Goal: Task Accomplishment & Management: Manage account settings

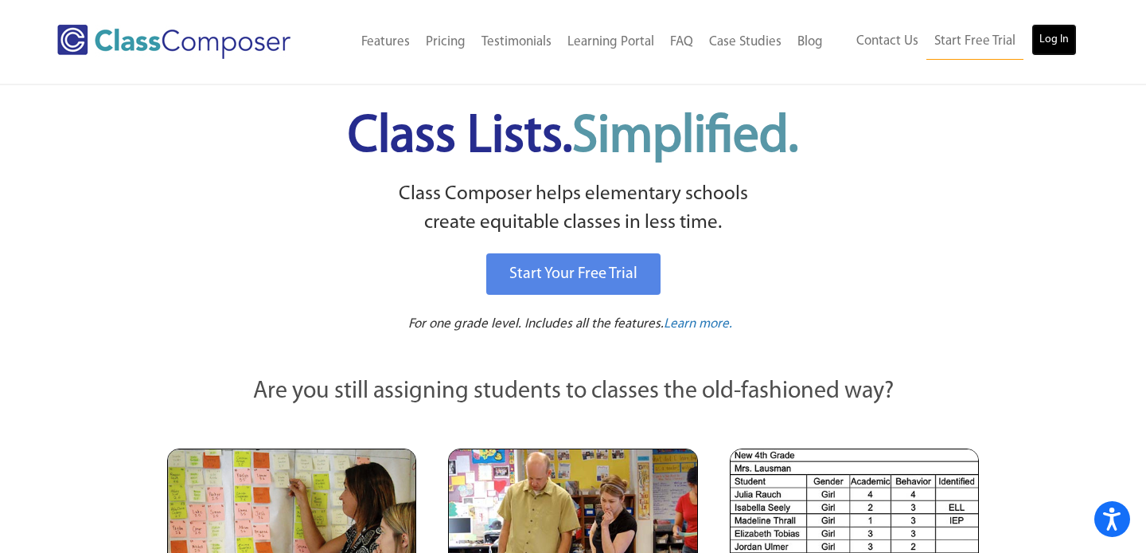
click at [1054, 43] on link "Log In" at bounding box center [1054, 40] width 45 height 32
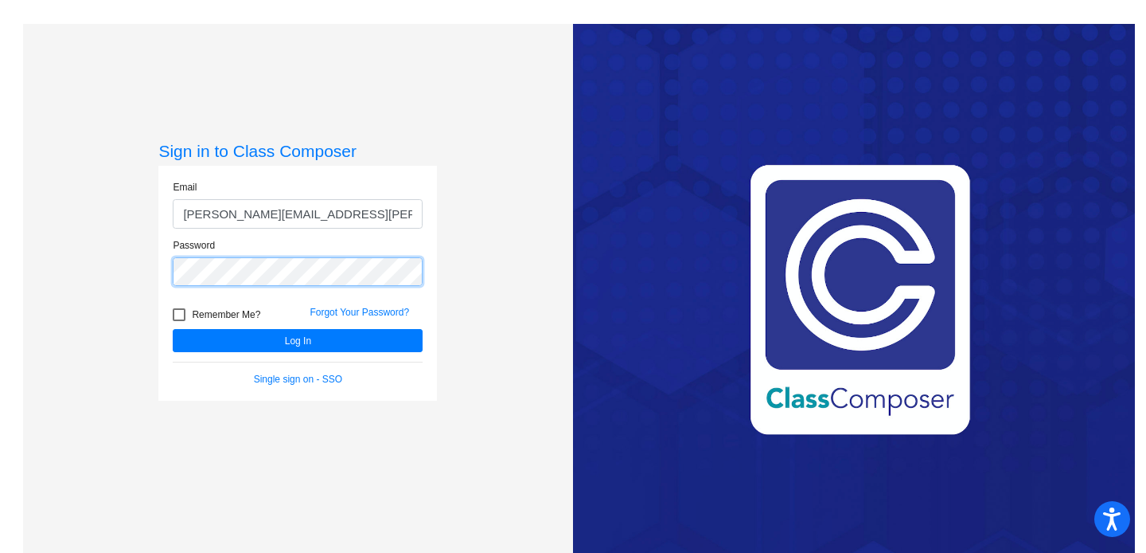
click at [173, 329] on button "Log In" at bounding box center [298, 340] width 250 height 23
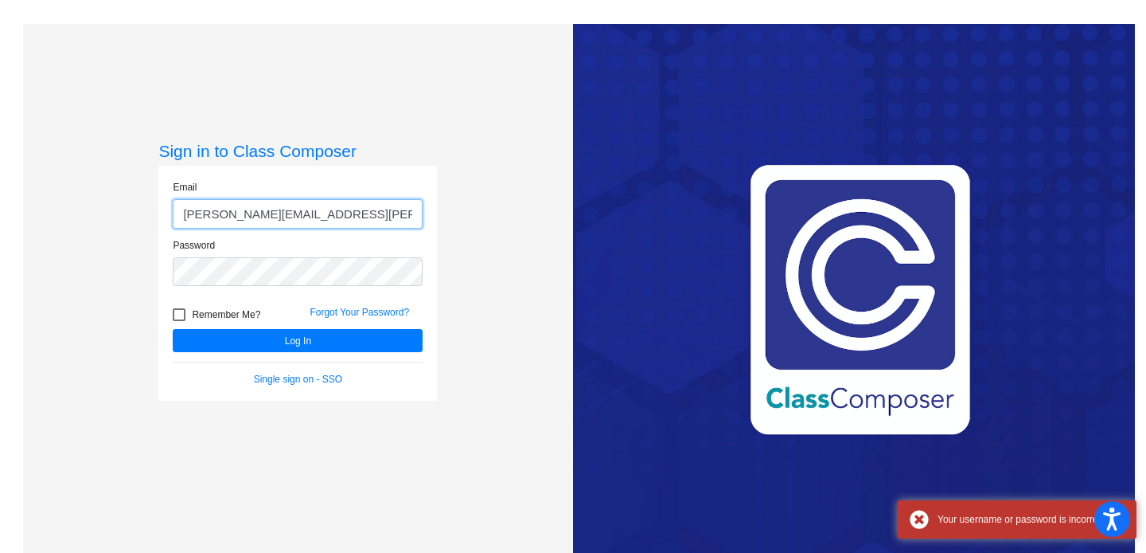
click at [281, 217] on input "[PERSON_NAME][EMAIL_ADDRESS][PERSON_NAME][DOMAIN_NAME]" at bounding box center [298, 213] width 250 height 29
click at [246, 213] on input "[PERSON_NAME][EMAIL_ADDRESS][PERSON_NAME][DOMAIN_NAME]" at bounding box center [298, 213] width 250 height 29
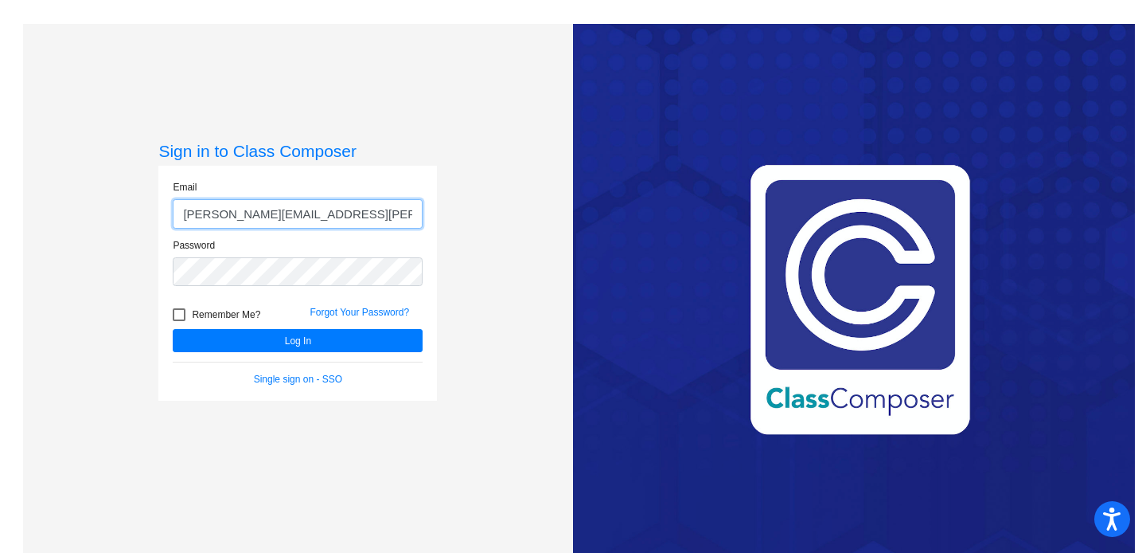
click at [253, 217] on input "[PERSON_NAME][EMAIL_ADDRESS][PERSON_NAME][DOMAIN_NAME]" at bounding box center [298, 213] width 250 height 29
type input "[PERSON_NAME][EMAIL_ADDRESS][PERSON_NAME][DOMAIN_NAME]"
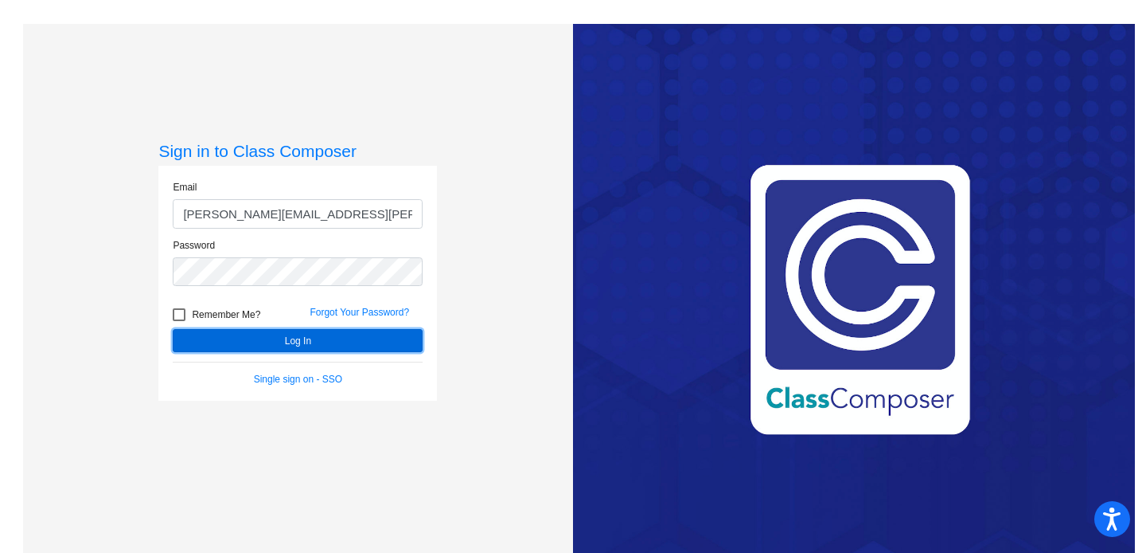
click at [249, 342] on button "Log In" at bounding box center [298, 340] width 250 height 23
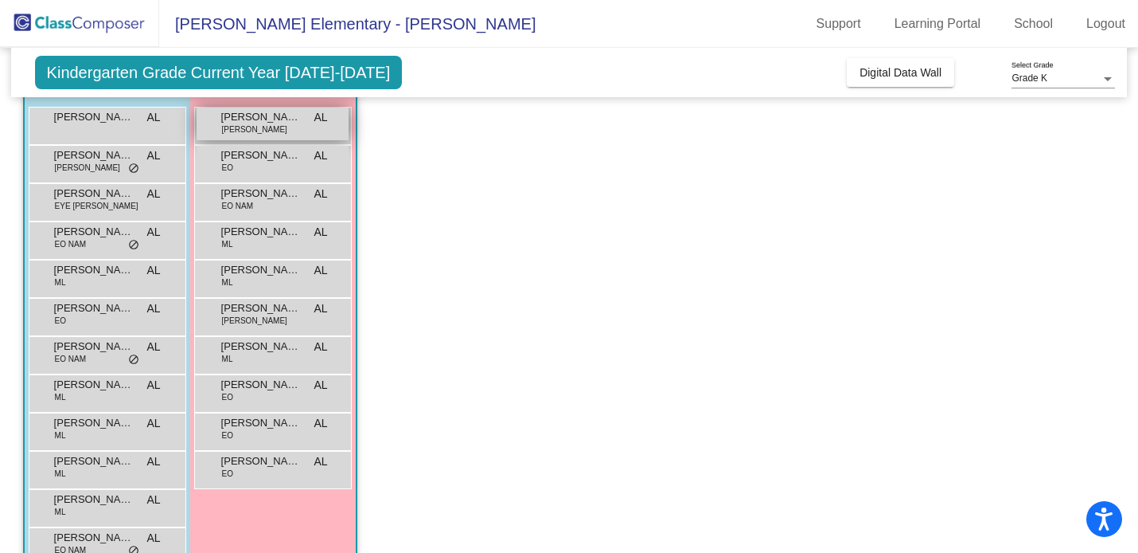
scroll to position [150, 0]
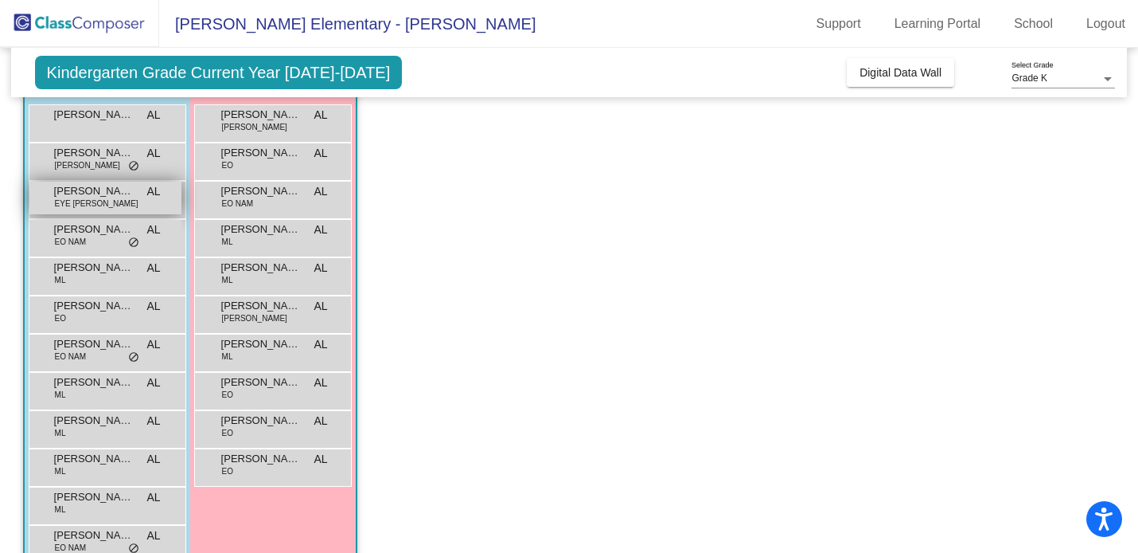
click at [101, 205] on span "EYE [PERSON_NAME]" at bounding box center [97, 203] width 84 height 12
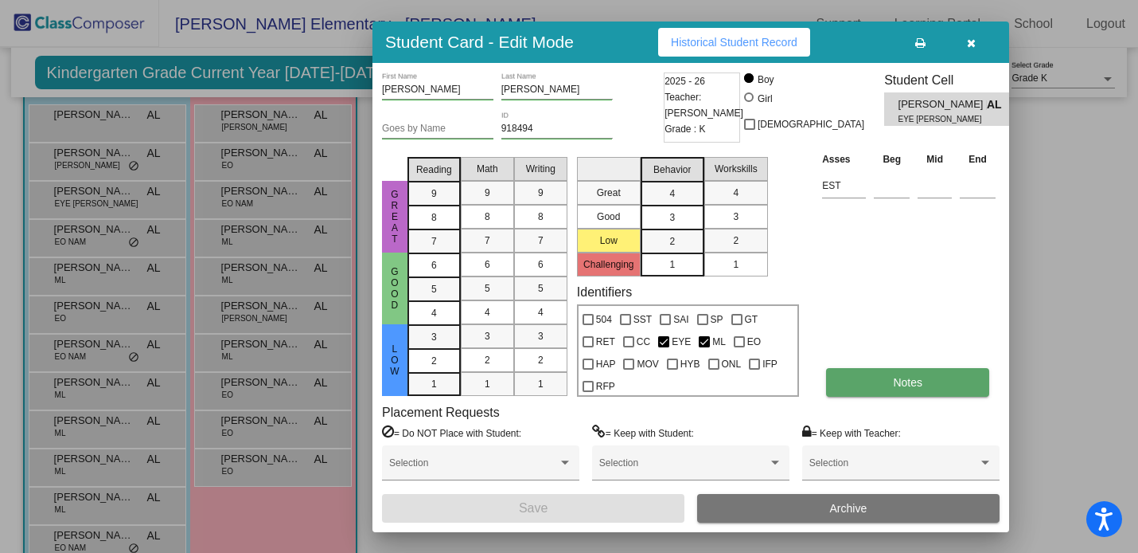
click at [913, 376] on span "Notes" at bounding box center [907, 382] width 29 height 13
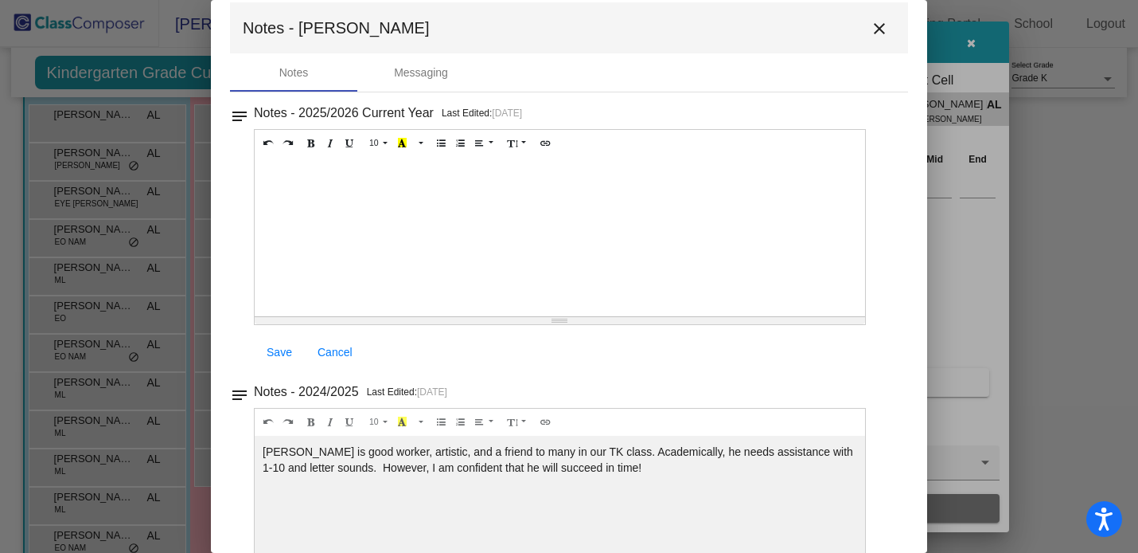
scroll to position [0, 0]
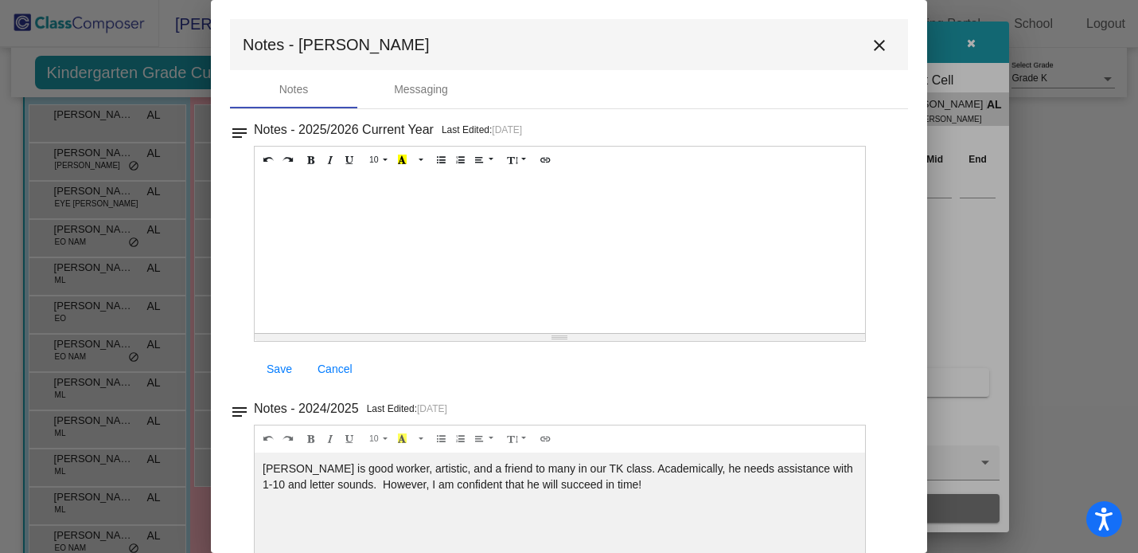
click at [873, 45] on mat-icon "close" at bounding box center [879, 45] width 19 height 19
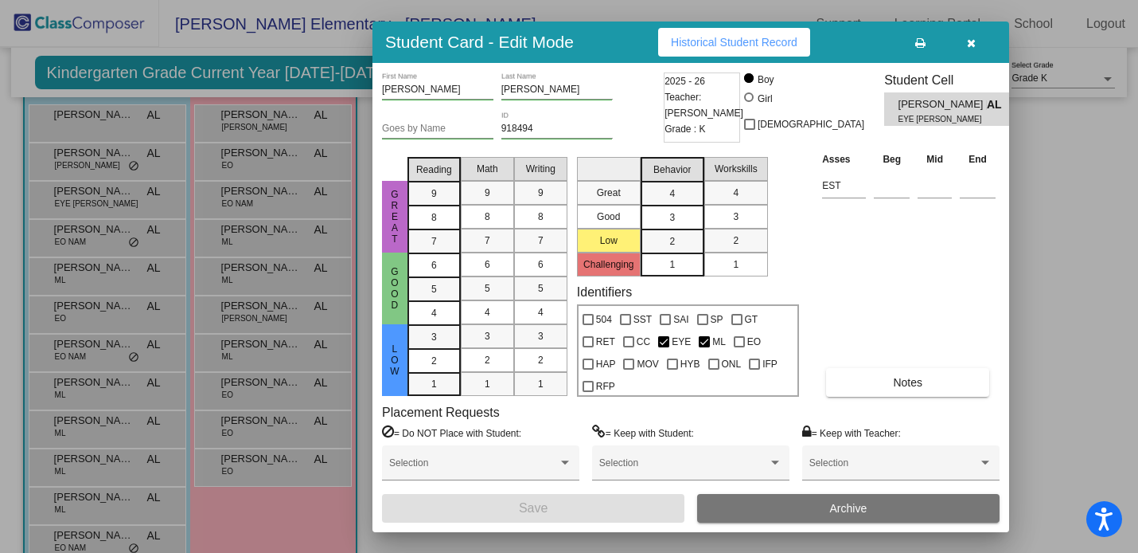
click at [976, 39] on button "button" at bounding box center [971, 42] width 51 height 29
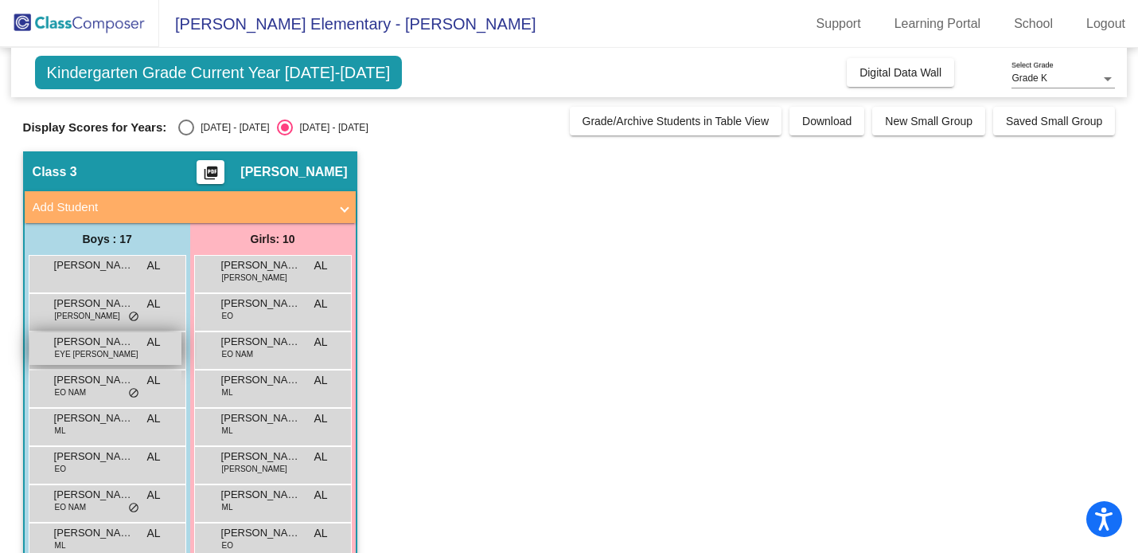
click at [100, 352] on span "EYE [PERSON_NAME]" at bounding box center [97, 354] width 84 height 12
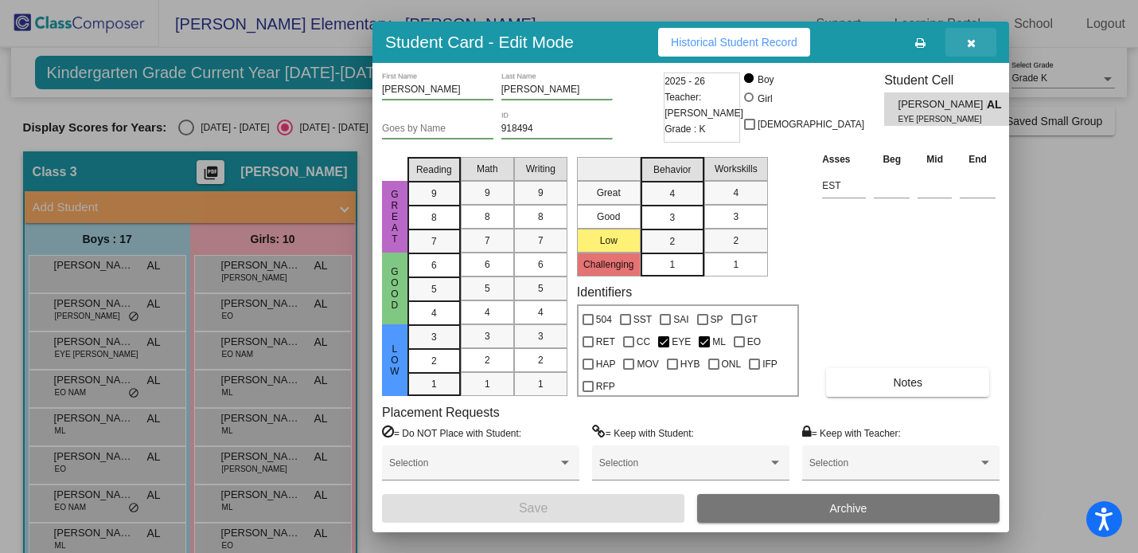
click at [972, 45] on icon "button" at bounding box center [971, 42] width 9 height 11
